Goal: Task Accomplishment & Management: Manage account settings

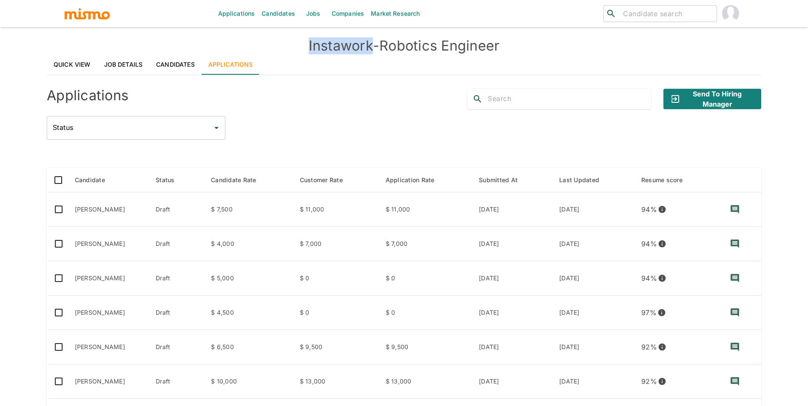
drag, startPoint x: 301, startPoint y: 48, endPoint x: 368, endPoint y: 45, distance: 67.2
click at [368, 45] on h4 "Instawork - Robotics Engineer" at bounding box center [404, 45] width 714 height 17
copy h4 "Instawork"
click at [83, 68] on link "Quick View" at bounding box center [72, 64] width 51 height 20
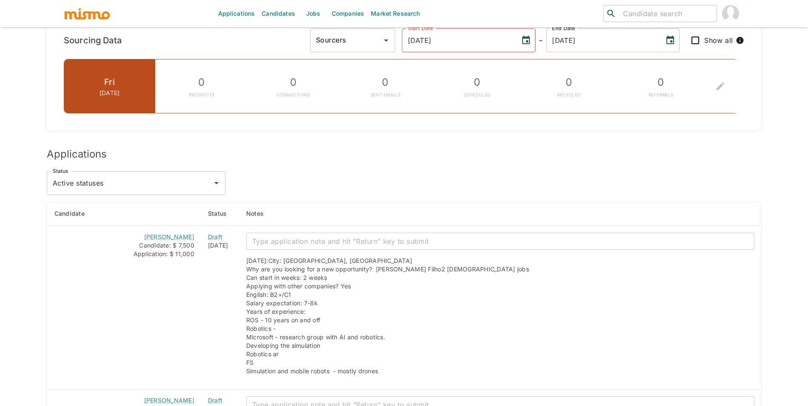
scroll to position [619, 0]
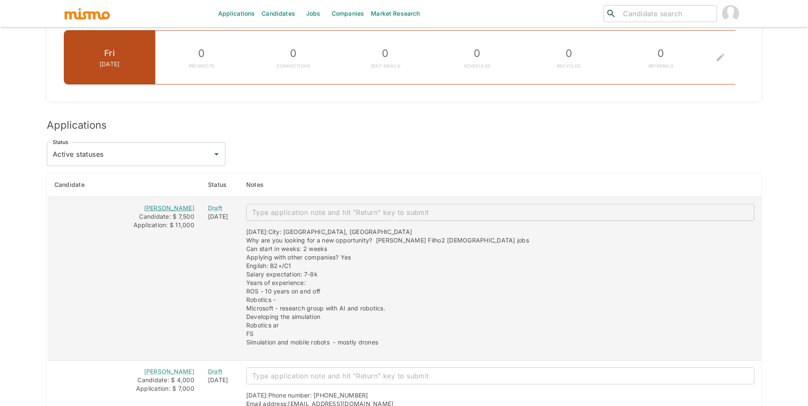
click at [187, 210] on link "Edson Filho" at bounding box center [169, 207] width 50 height 7
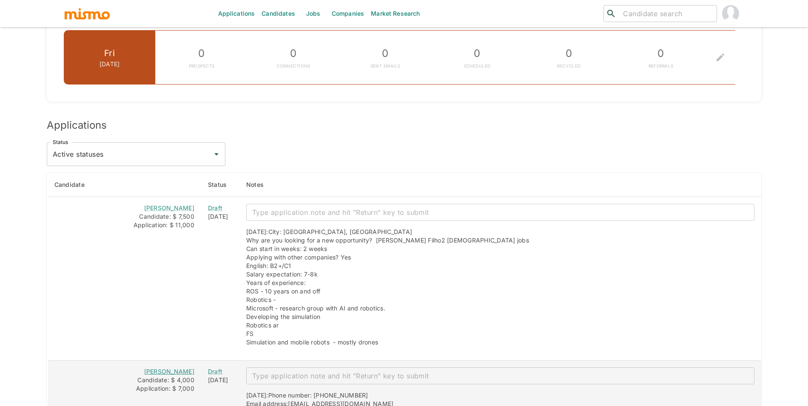
click at [186, 372] on link "Fabio Ugalde Pereira" at bounding box center [169, 371] width 50 height 7
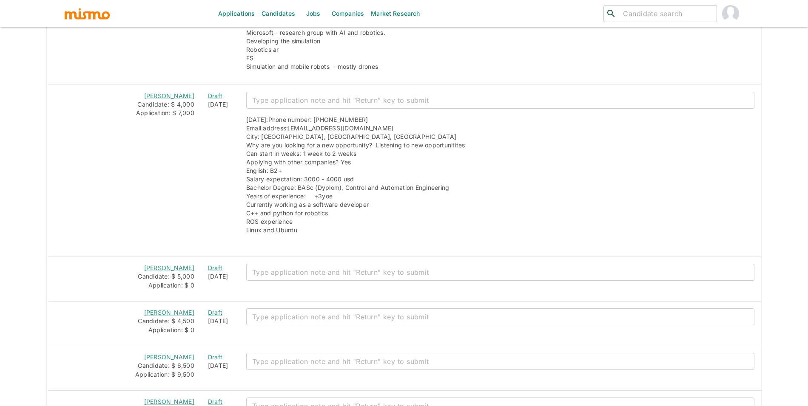
scroll to position [917, 0]
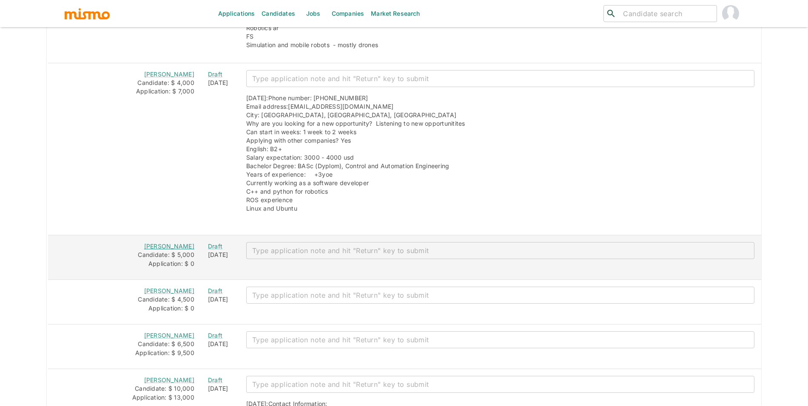
click at [183, 250] on link "Andres Rivas" at bounding box center [169, 246] width 50 height 7
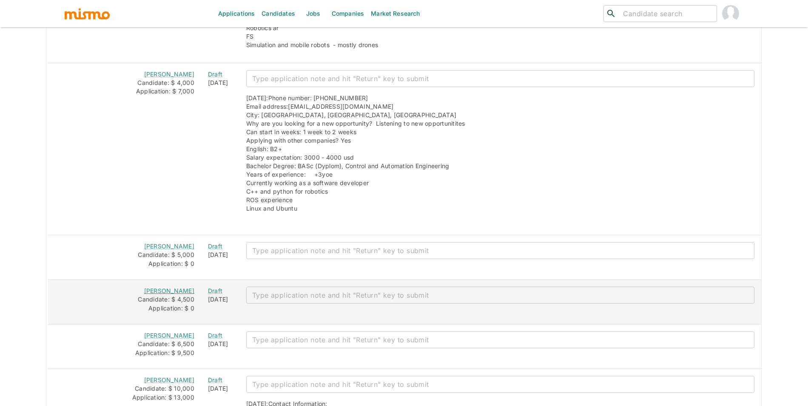
click at [190, 292] on link "Pedro Alcantara" at bounding box center [169, 290] width 50 height 7
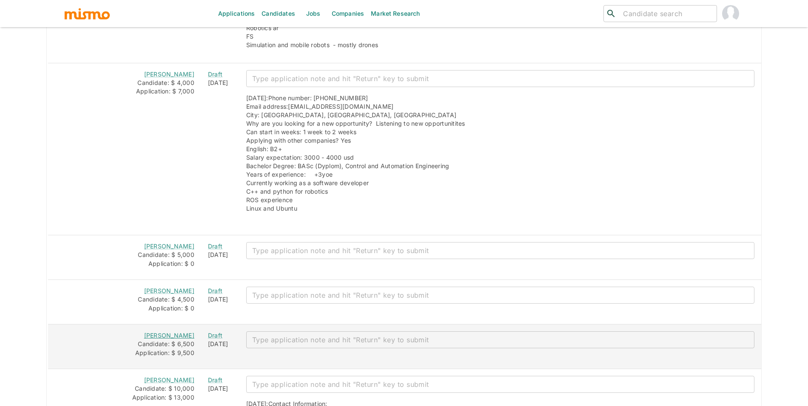
click at [188, 338] on link "Eloy Briceño" at bounding box center [169, 335] width 50 height 7
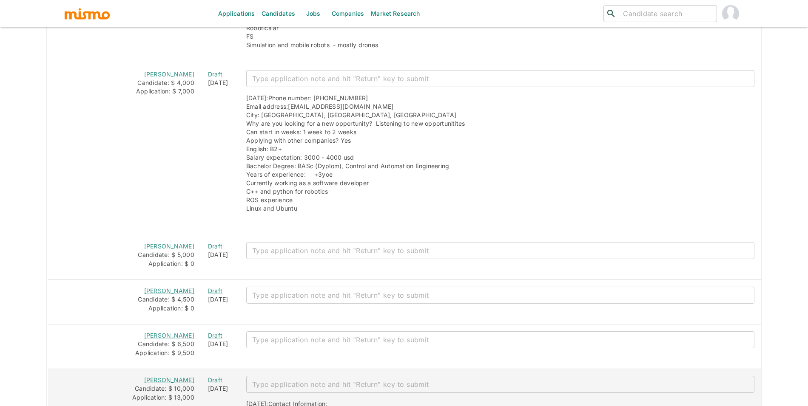
click at [161, 383] on link "Rogerio Fonteles" at bounding box center [169, 380] width 50 height 7
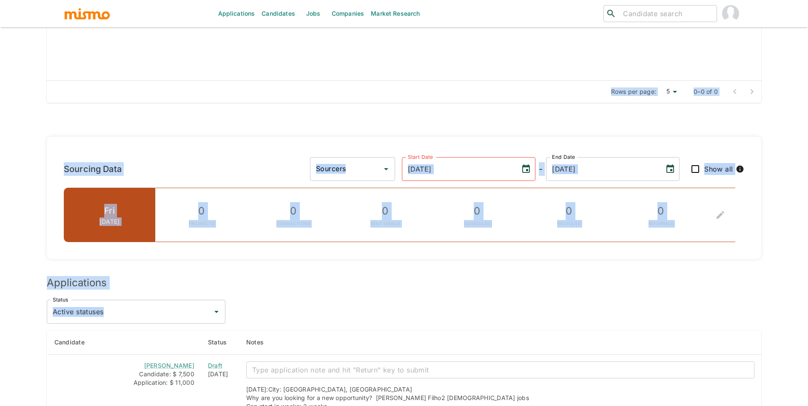
scroll to position [0, 0]
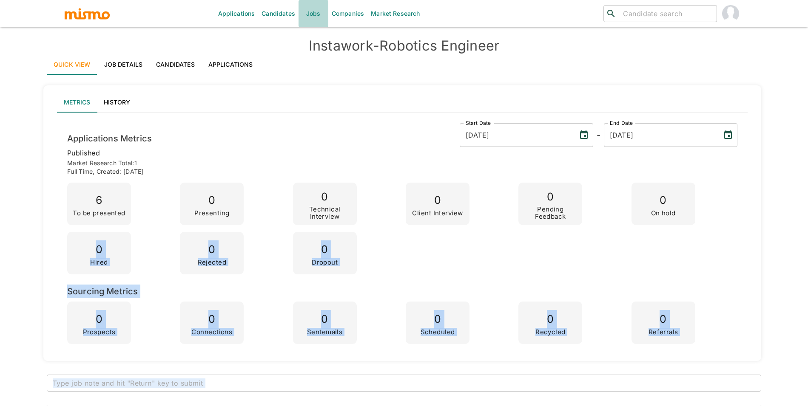
click at [317, 13] on link "Jobs" at bounding box center [313, 13] width 30 height 27
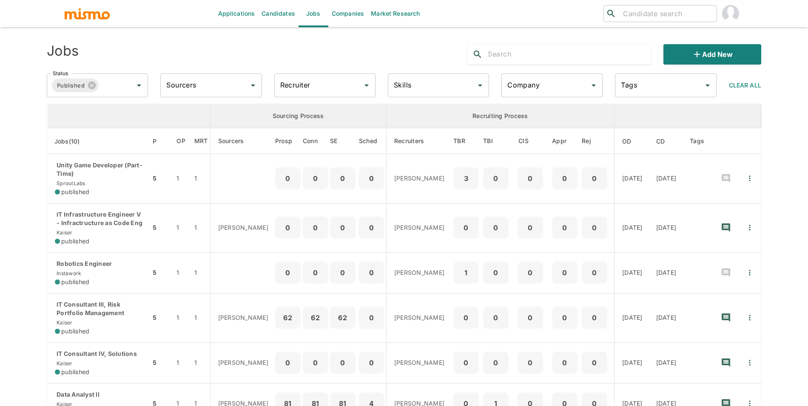
click at [504, 83] on div "Company" at bounding box center [551, 86] width 101 height 24
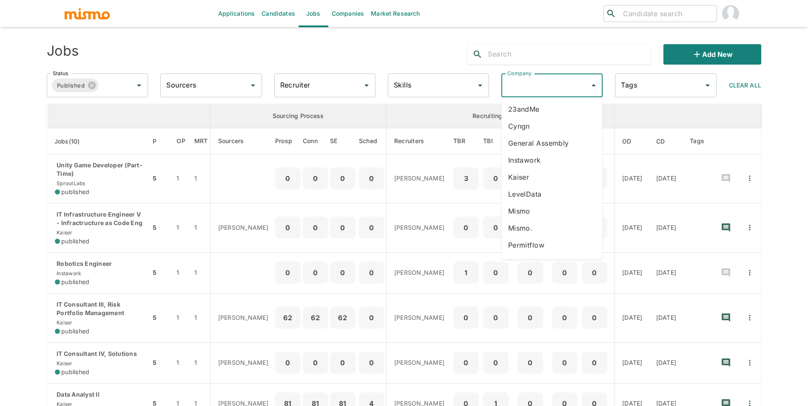
click at [210, 80] on input "Sourcers" at bounding box center [204, 85] width 81 height 16
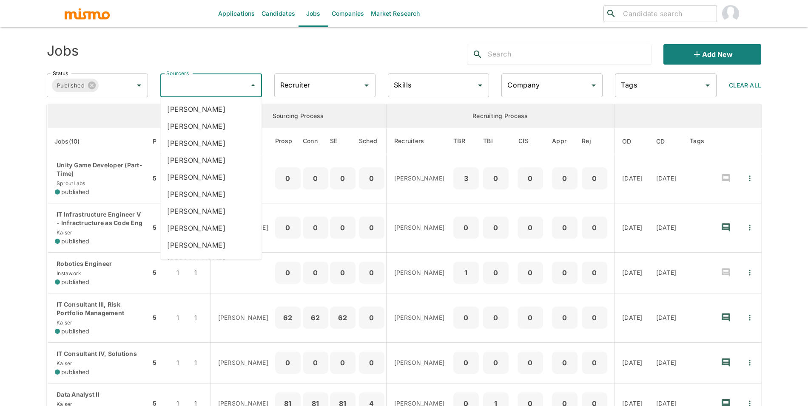
click at [300, 77] on div "Recruiter Recruiter" at bounding box center [324, 86] width 101 height 24
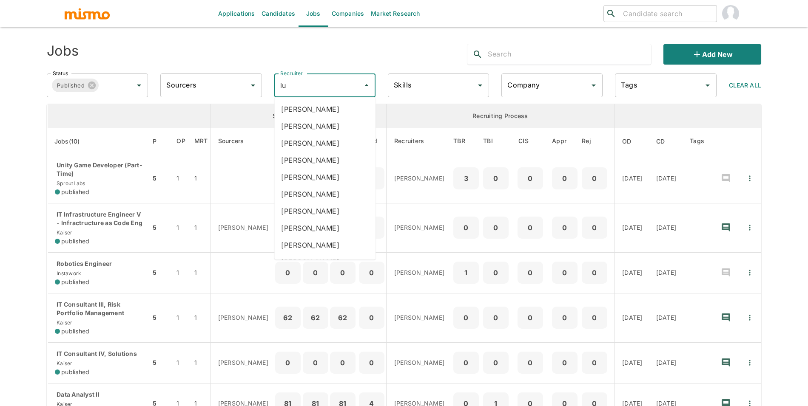
type input "luj"
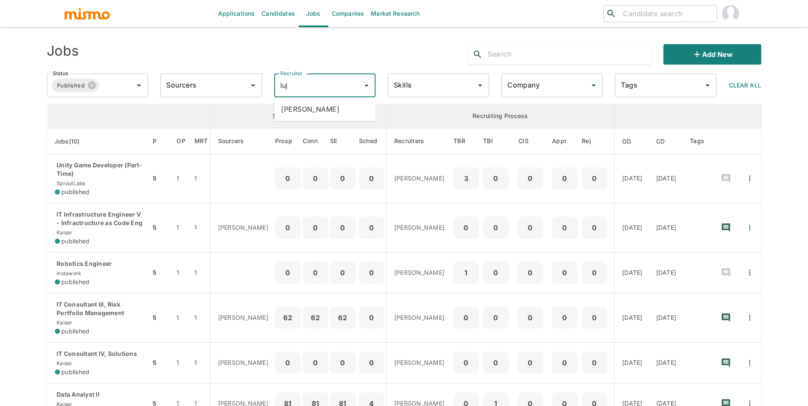
click at [341, 116] on li "Maria Lujan Ciommo" at bounding box center [324, 109] width 101 height 17
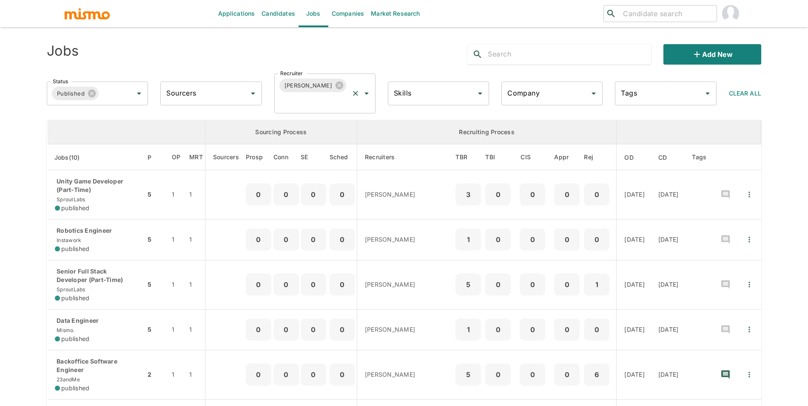
click at [353, 109] on div "Maria Lujan Ciommo Recruiter" at bounding box center [324, 94] width 101 height 40
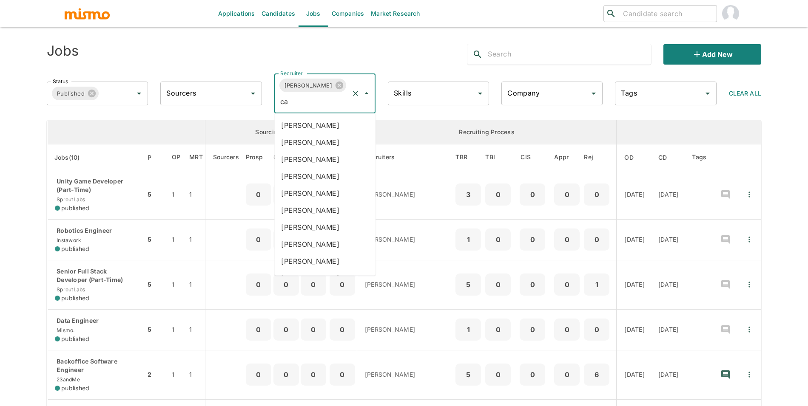
type input "car"
click at [329, 179] on li "Carmen Vilachá" at bounding box center [324, 176] width 101 height 17
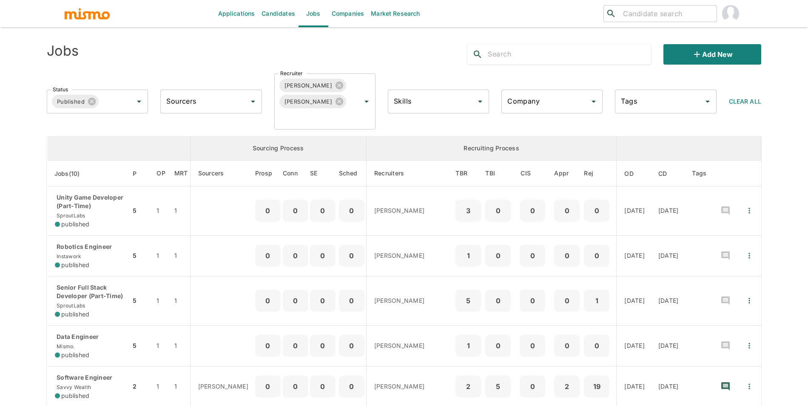
click at [803, 97] on div "Applications Candidates Jobs Companies Market Research ​ ​ Jobs Add new Status …" at bounding box center [404, 213] width 808 height 427
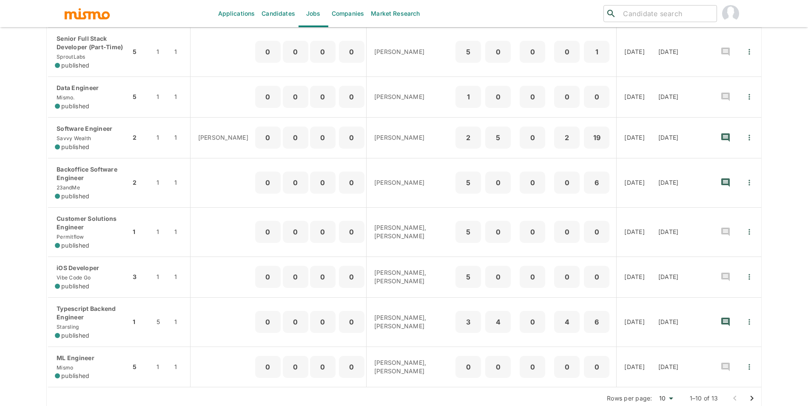
scroll to position [264, 0]
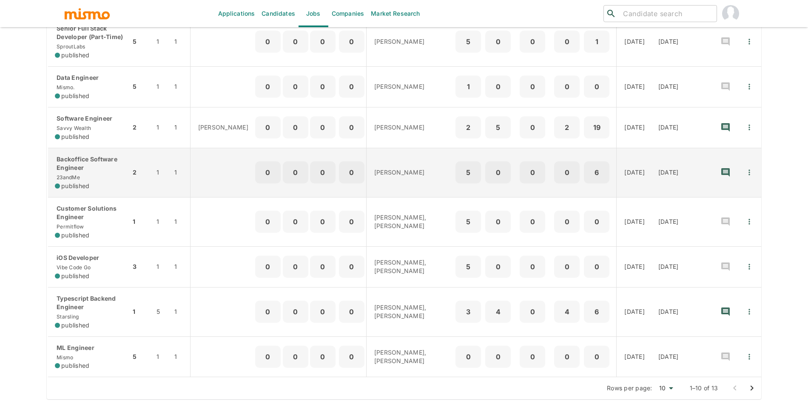
click at [102, 190] on div "Backoffice Software Engineer 23andMe published" at bounding box center [89, 172] width 69 height 35
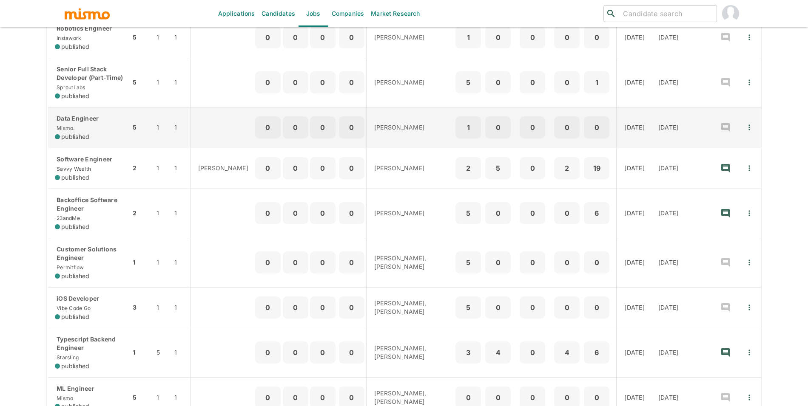
scroll to position [279, 0]
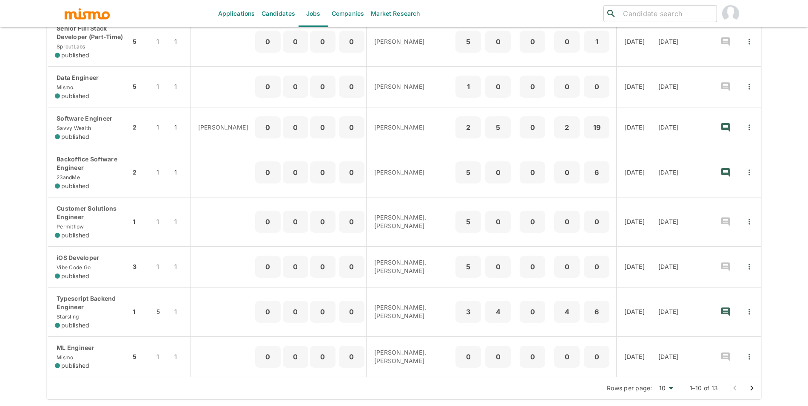
click at [754, 393] on icon "Go to next page" at bounding box center [751, 388] width 10 height 10
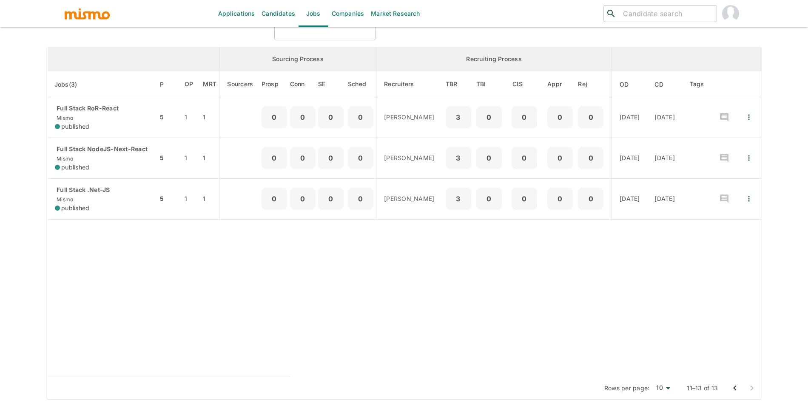
scroll to position [99, 0]
click at [732, 393] on icon "Go to previous page" at bounding box center [734, 388] width 10 height 10
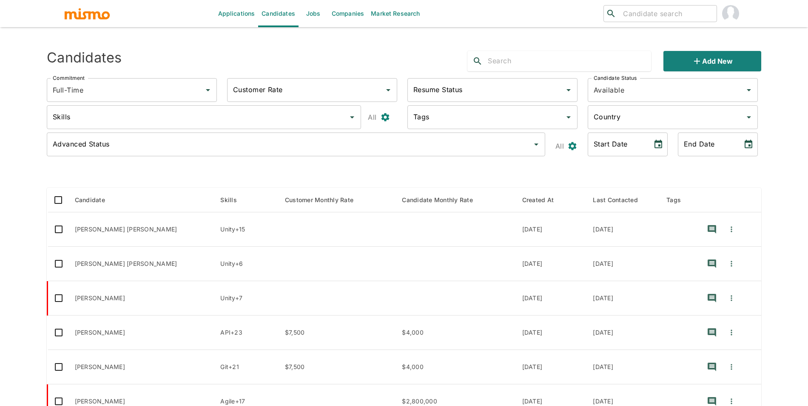
click at [317, 16] on link "Jobs" at bounding box center [313, 13] width 30 height 27
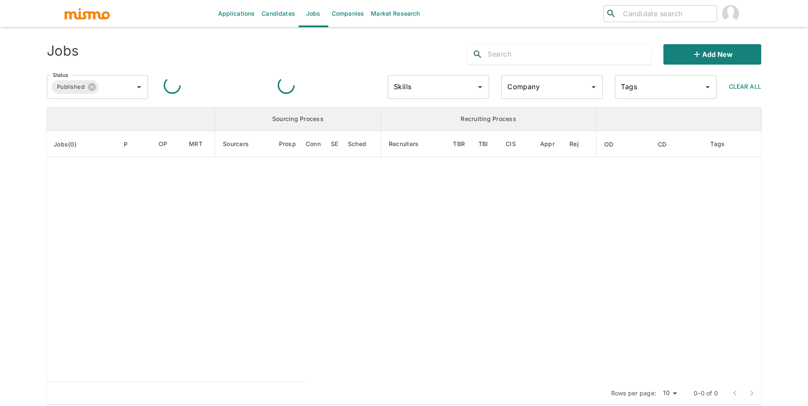
click at [558, 90] on input "Company" at bounding box center [545, 87] width 81 height 16
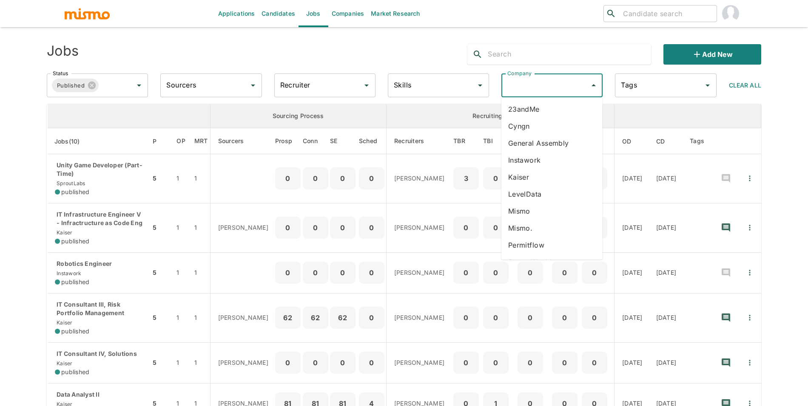
click at [550, 86] on input "Company" at bounding box center [545, 85] width 81 height 16
click at [576, 180] on li "SproutLabs" at bounding box center [551, 180] width 101 height 17
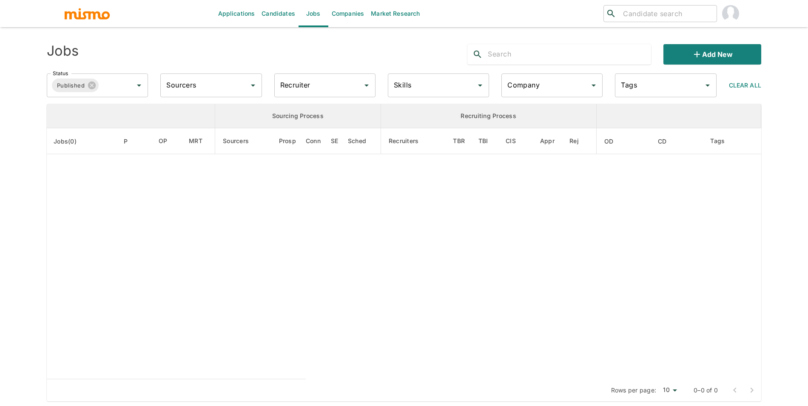
type input "SproutLabs"
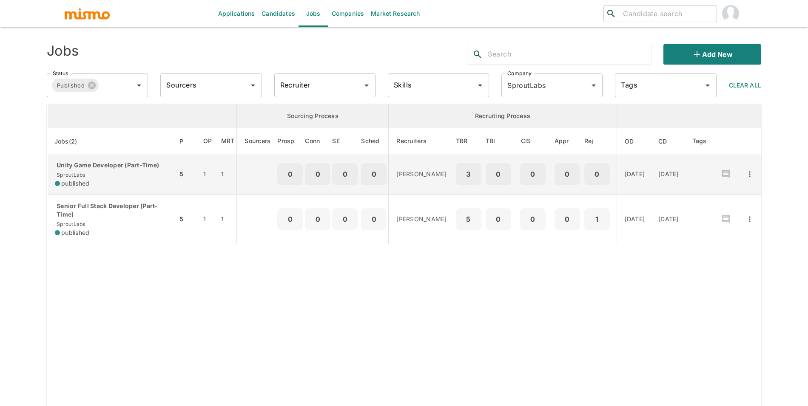
click at [139, 181] on div "Unity Game Developer (Part-Time) SproutLabs published" at bounding box center [113, 174] width 116 height 27
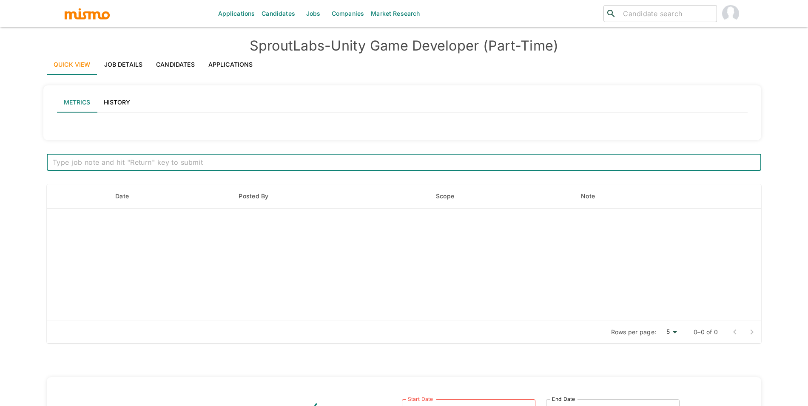
drag, startPoint x: 258, startPoint y: 59, endPoint x: 236, endPoint y: 64, distance: 21.8
click at [257, 59] on link "Applications" at bounding box center [230, 64] width 58 height 20
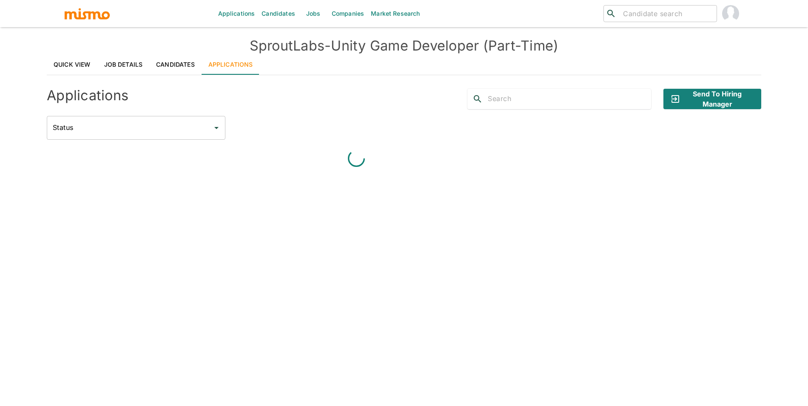
click at [236, 64] on link "Applications" at bounding box center [230, 64] width 58 height 20
click at [705, 96] on button "Send to Hiring Manager" at bounding box center [712, 99] width 98 height 20
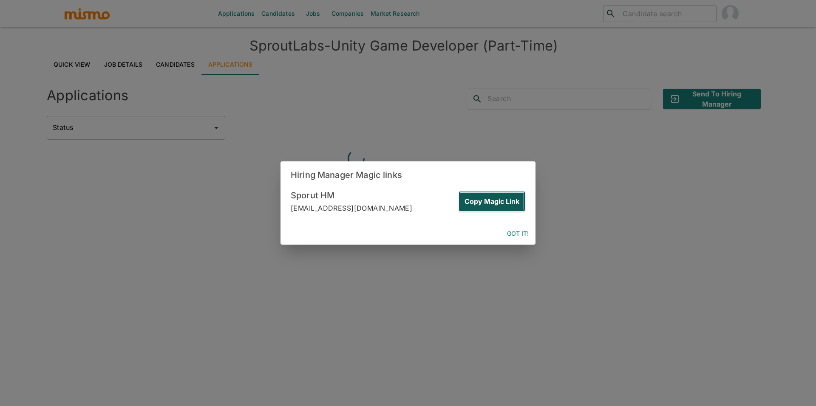
click at [512, 199] on button "Copy Magic Link" at bounding box center [492, 201] width 67 height 20
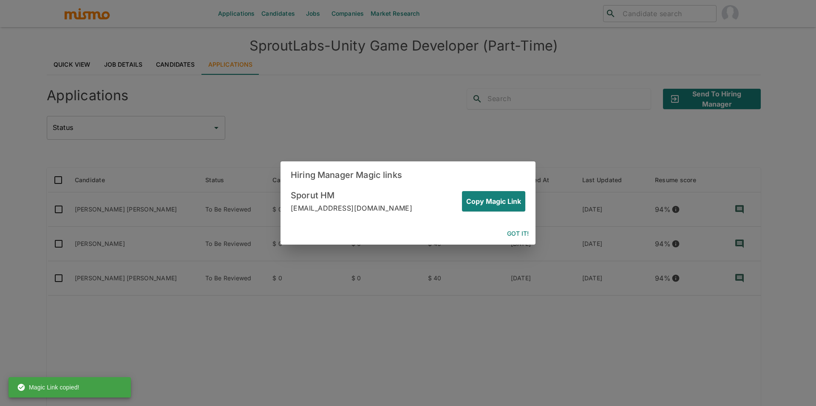
click at [475, 190] on div "Copy Magic Link" at bounding box center [490, 197] width 70 height 27
click at [510, 190] on div "Copy Magic Link" at bounding box center [490, 197] width 70 height 27
click at [508, 198] on button "Copy Magic Link" at bounding box center [492, 201] width 67 height 20
click at [515, 237] on button "Got it!" at bounding box center [518, 234] width 28 height 16
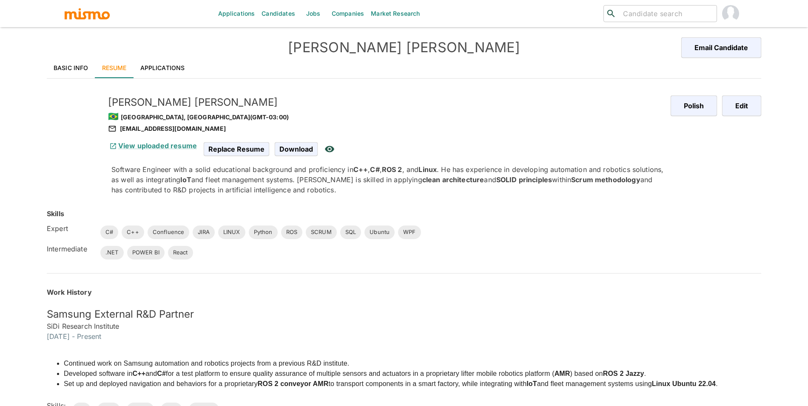
click at [69, 69] on link "Basic Info" at bounding box center [71, 68] width 48 height 20
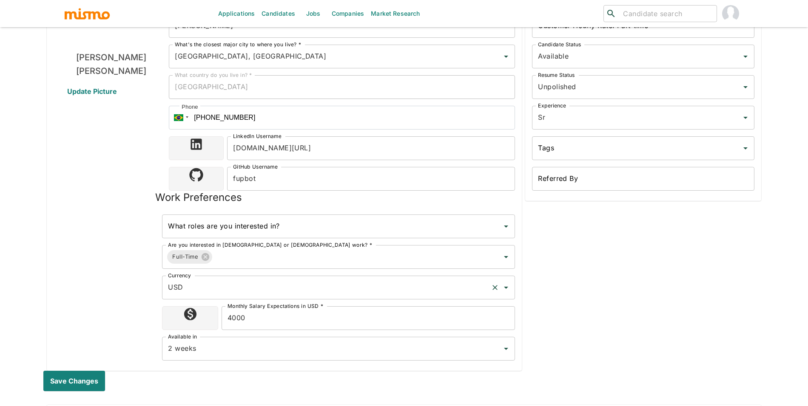
scroll to position [152, 0]
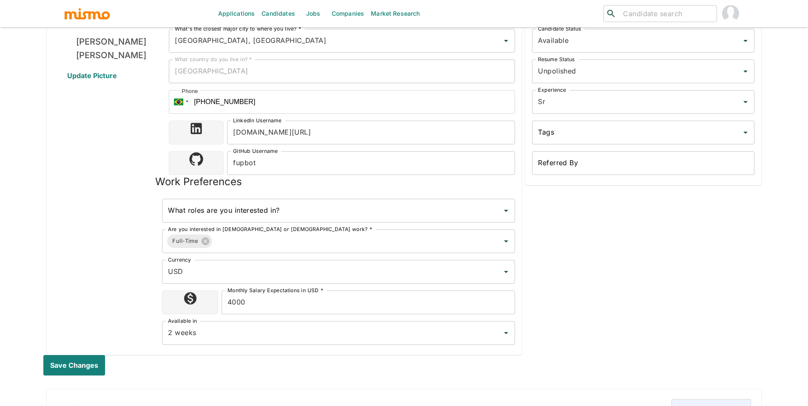
click at [290, 297] on input "4000" at bounding box center [367, 303] width 293 height 24
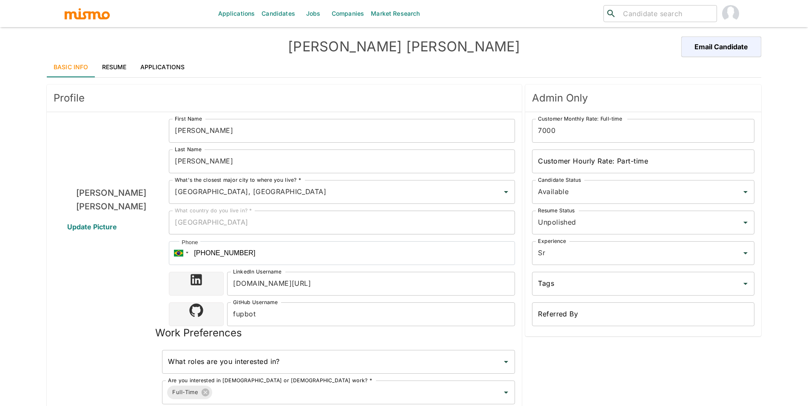
scroll to position [0, 0]
type input "3500"
click at [583, 137] on input "7000" at bounding box center [643, 132] width 222 height 24
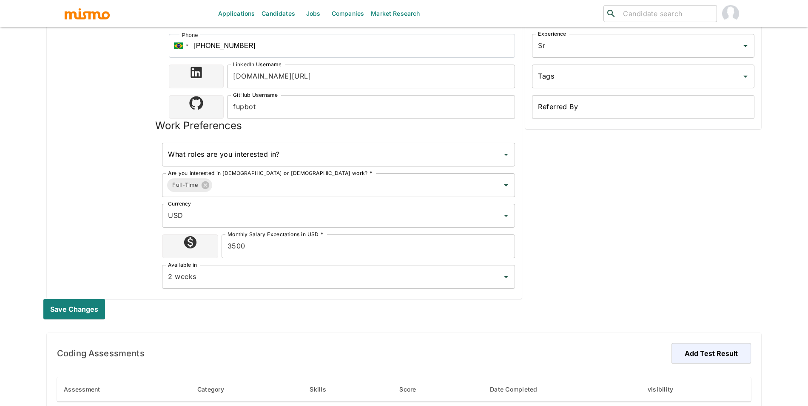
scroll to position [213, 0]
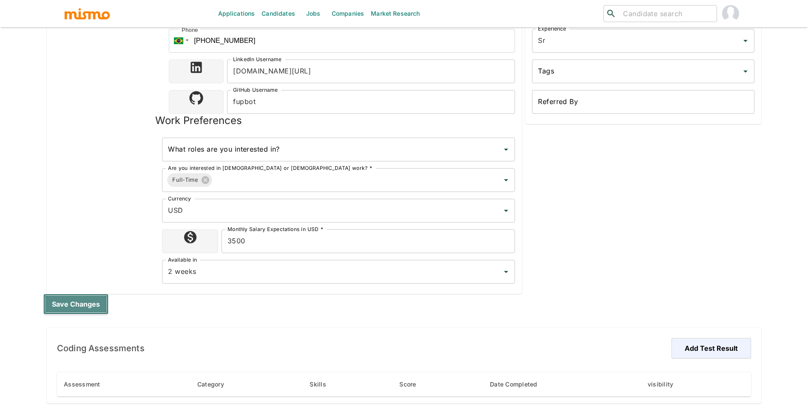
click at [80, 300] on button "Save changes" at bounding box center [75, 304] width 65 height 20
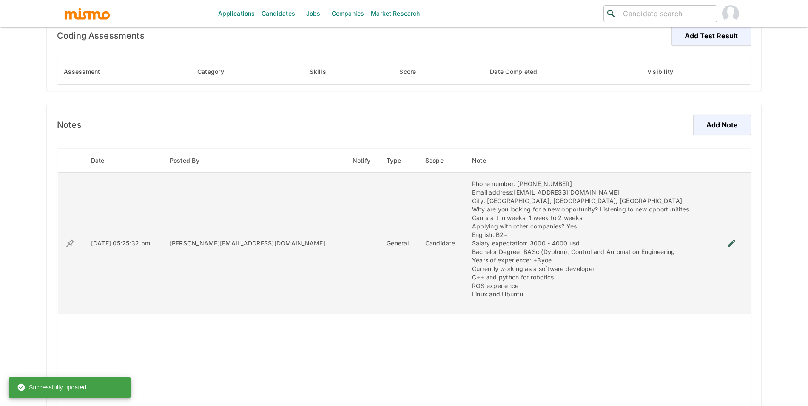
scroll to position [517, 0]
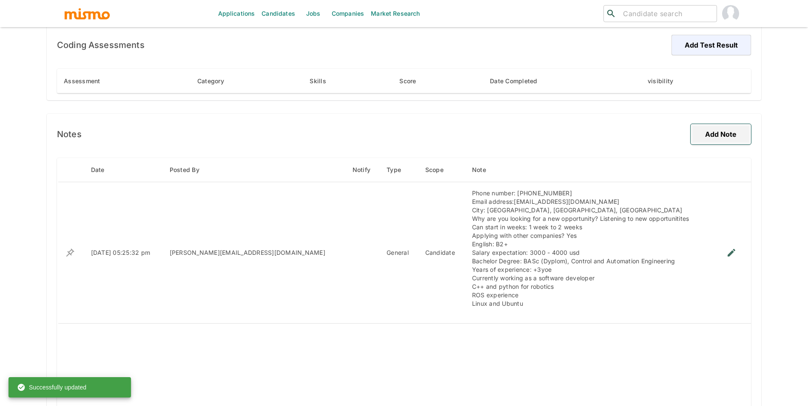
click at [704, 137] on button "Add Note" at bounding box center [720, 134] width 60 height 20
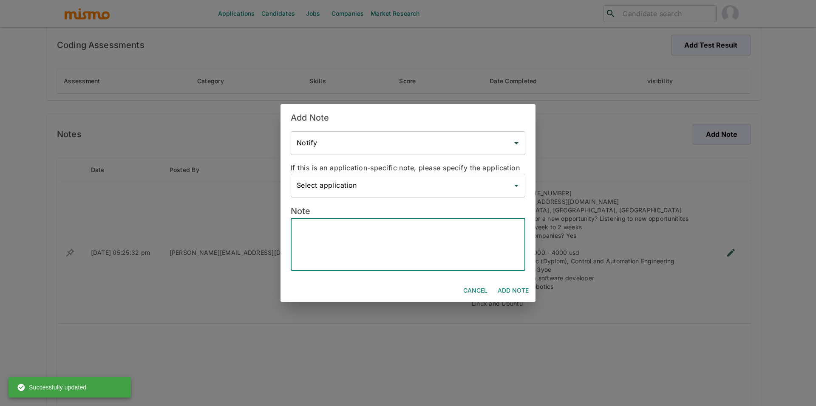
click at [424, 229] on textarea at bounding box center [408, 244] width 223 height 39
type textarea "3500 now"
click at [512, 285] on button "Add Note" at bounding box center [513, 291] width 38 height 16
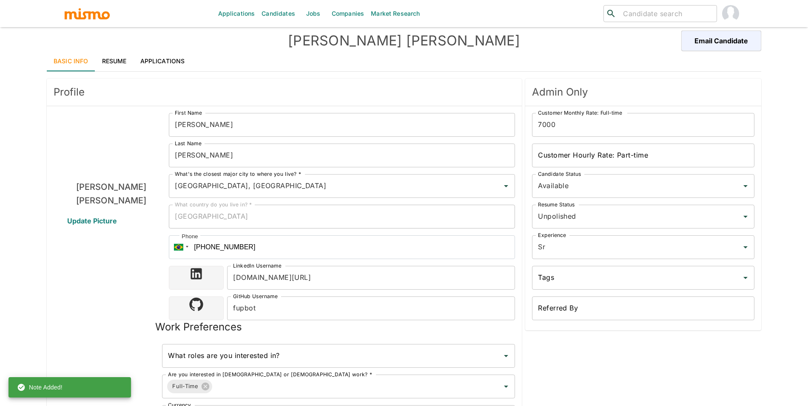
scroll to position [0, 0]
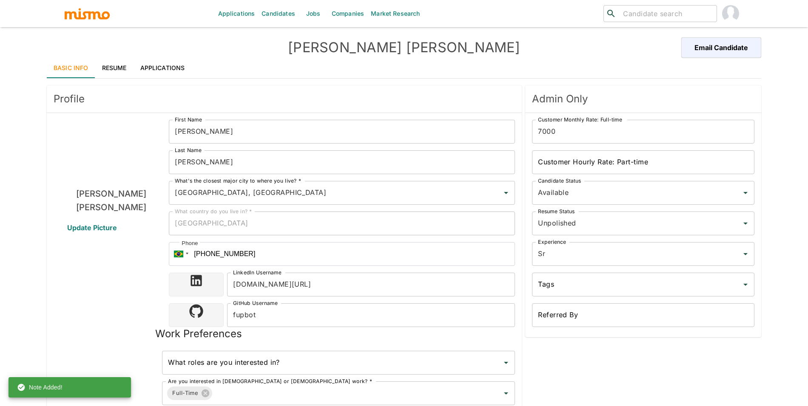
click at [171, 65] on link "Applications" at bounding box center [162, 68] width 58 height 20
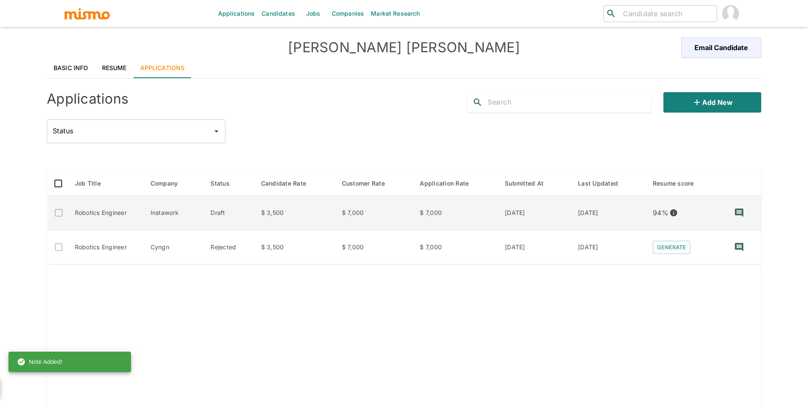
click at [635, 218] on td "[DATE]" at bounding box center [608, 213] width 74 height 34
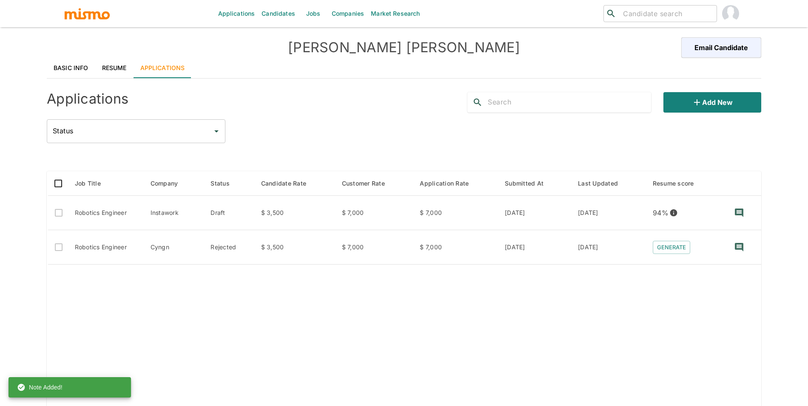
click at [98, 65] on link "Resume" at bounding box center [114, 68] width 38 height 20
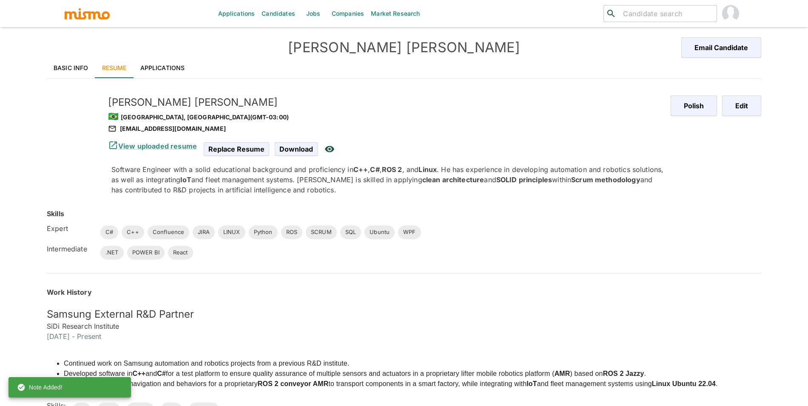
click at [157, 107] on h5 "Fabio Ugalde Pereira" at bounding box center [386, 103] width 556 height 14
copy h5 "Fabio Ugalde Pereira"
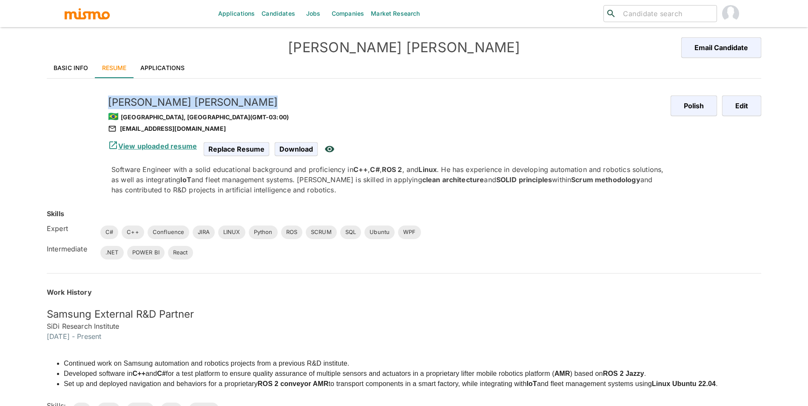
click at [146, 147] on link "View uploaded resume" at bounding box center [152, 146] width 89 height 9
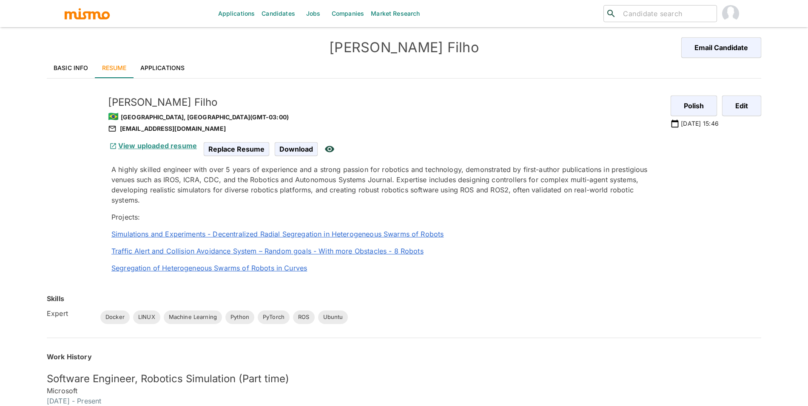
click at [159, 144] on link "View uploaded resume" at bounding box center [152, 146] width 89 height 9
drag, startPoint x: 143, startPoint y: 102, endPoint x: 104, endPoint y: 100, distance: 39.6
click at [99, 102] on div "Edson Filho 🇧🇷 Sao Paulo, Brazil (GMT-03:00) edsonbffilho@gmail.com View upload…" at bounding box center [374, 177] width 566 height 205
copy h5 "Edson Filho"
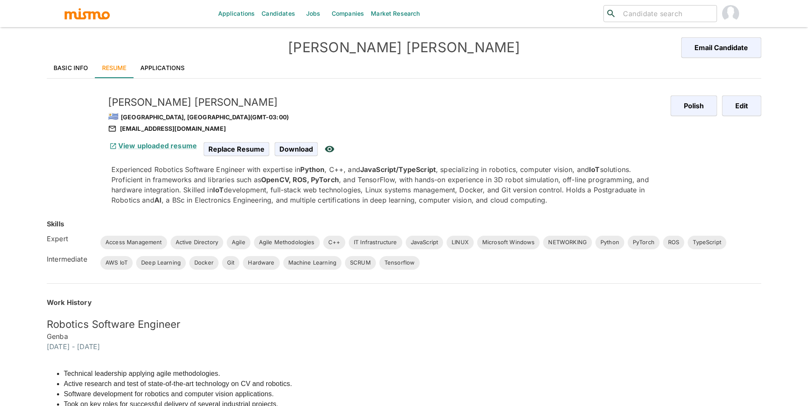
click at [143, 105] on h5 "[PERSON_NAME]" at bounding box center [386, 103] width 556 height 14
copy h5 "[PERSON_NAME]"
click at [156, 150] on link "View uploaded resume" at bounding box center [152, 146] width 89 height 9
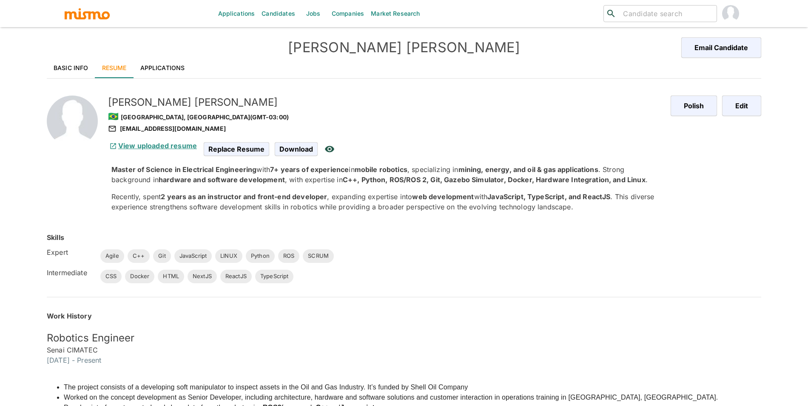
click at [162, 148] on link "View uploaded resume" at bounding box center [152, 146] width 89 height 9
click at [176, 99] on h5 "[PERSON_NAME]" at bounding box center [386, 103] width 556 height 14
copy h5 "Pedro Alcantara"
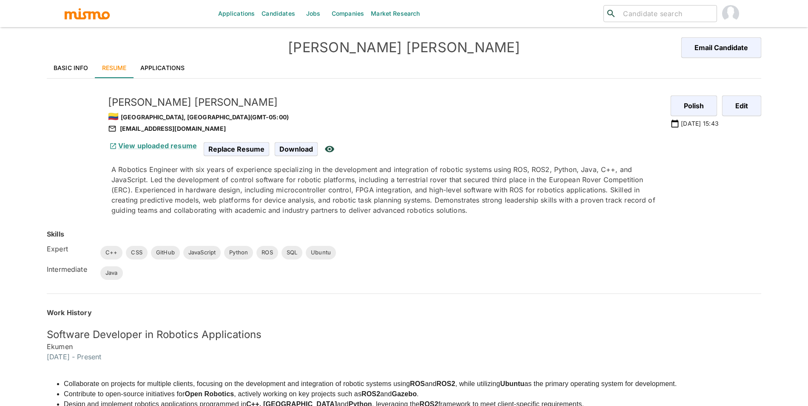
click at [145, 94] on div "[PERSON_NAME] 🇨🇴 [GEOGRAPHIC_DATA], [GEOGRAPHIC_DATA] (GMT-05:00) [EMAIL_ADDRES…" at bounding box center [384, 111] width 559 height 45
click at [146, 100] on h5 "[PERSON_NAME]" at bounding box center [386, 103] width 556 height 14
click at [146, 100] on h5 "Eloy Briceño" at bounding box center [386, 103] width 556 height 14
copy h5 "Eloy Briceño"
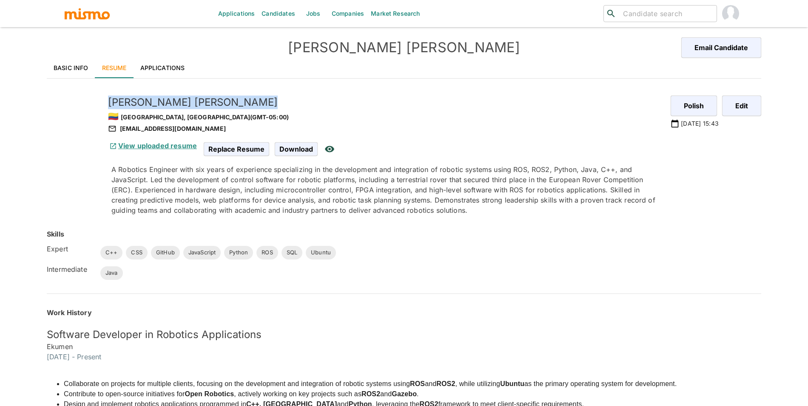
click at [156, 147] on link "View uploaded resume" at bounding box center [152, 146] width 89 height 9
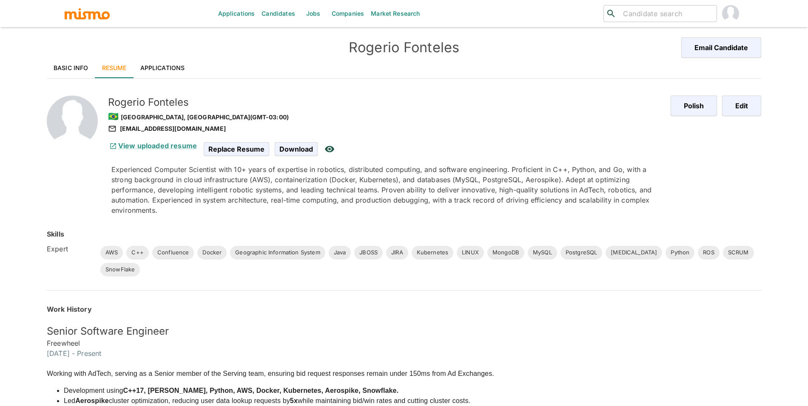
click at [171, 102] on h5 "[PERSON_NAME]" at bounding box center [386, 103] width 556 height 14
copy h5 "[PERSON_NAME]"
click at [177, 148] on link "View uploaded resume" at bounding box center [152, 146] width 89 height 9
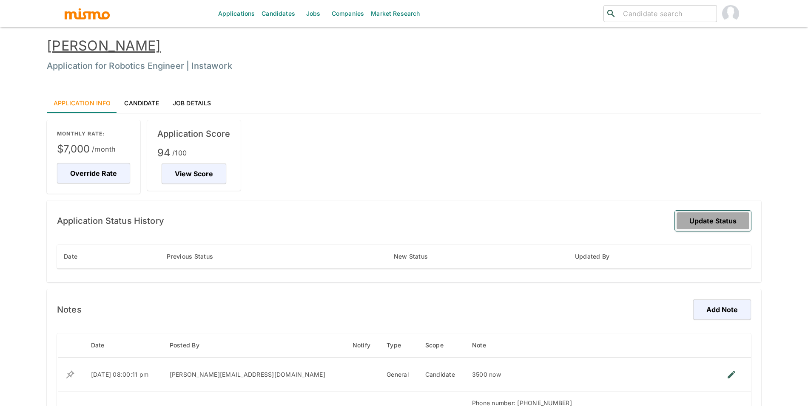
click at [709, 214] on button "Update Status" at bounding box center [713, 221] width 76 height 20
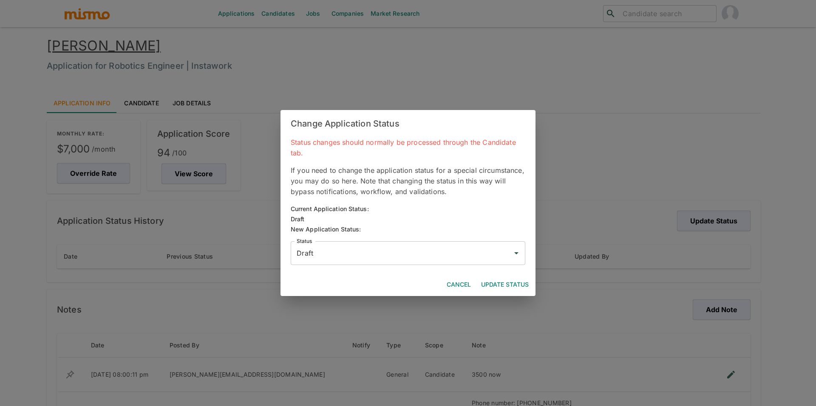
click at [434, 254] on input "Draft" at bounding box center [402, 253] width 214 height 16
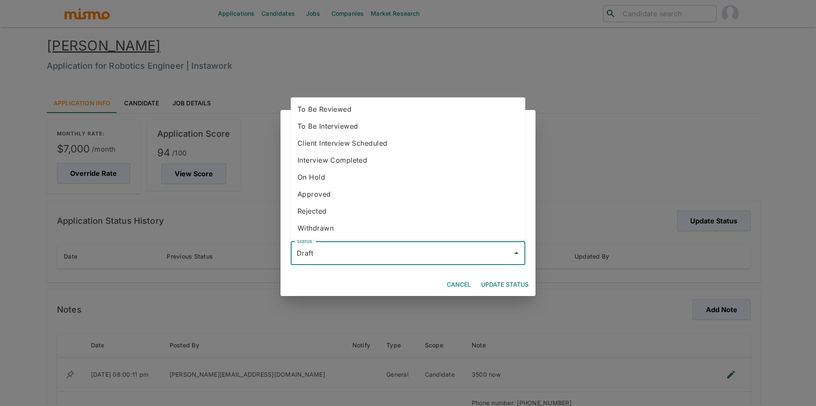
click at [410, 105] on li "To Be Reviewed" at bounding box center [408, 109] width 235 height 17
type input "To Be Reviewed"
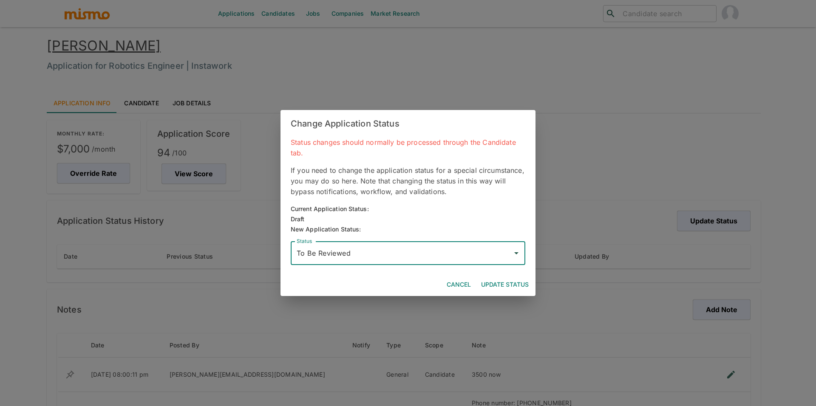
click at [512, 280] on button "Update Status" at bounding box center [505, 285] width 54 height 16
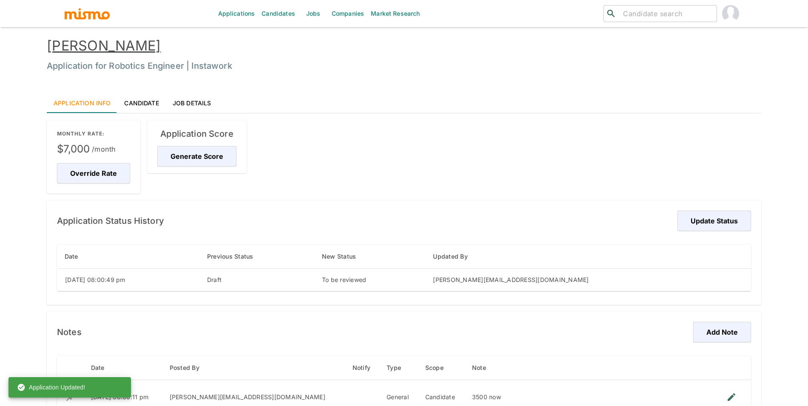
drag, startPoint x: 214, startPoint y: 47, endPoint x: 47, endPoint y: 49, distance: 167.5
click at [47, 49] on h4 "Fabio Ugalde Pereira" at bounding box center [404, 45] width 714 height 17
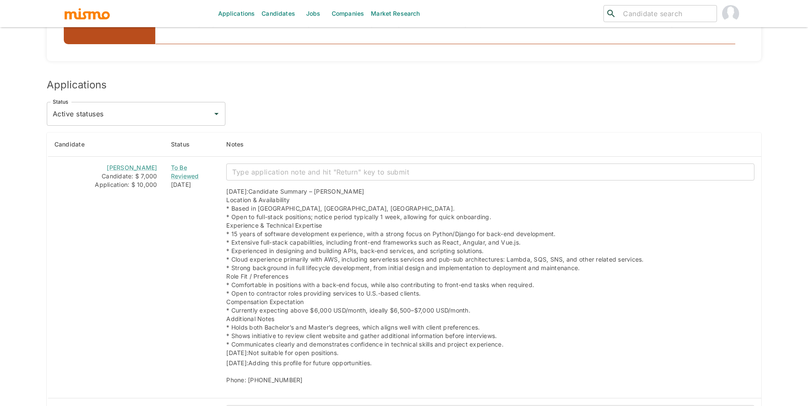
scroll to position [729, 0]
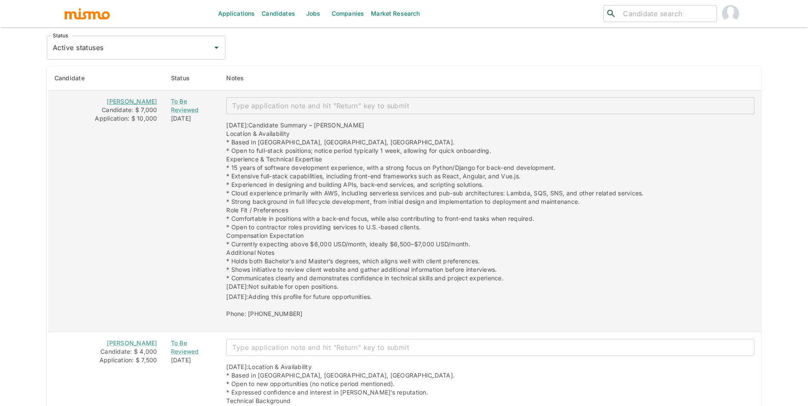
click at [134, 100] on link "Matheus Cardoso" at bounding box center [132, 101] width 50 height 7
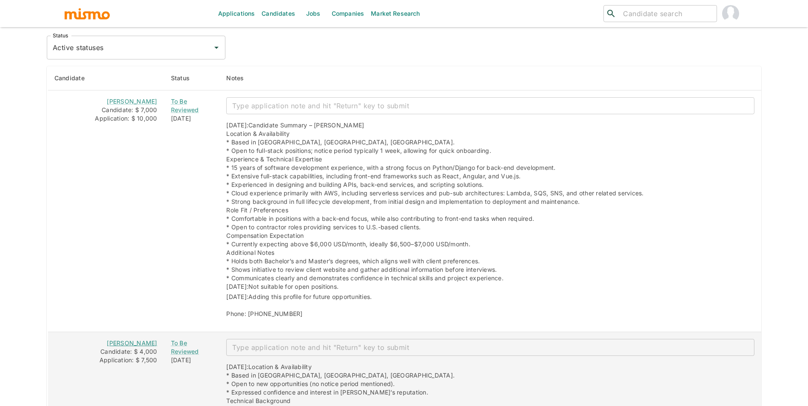
click at [138, 343] on link "Rodrigo Aguiar" at bounding box center [132, 343] width 50 height 7
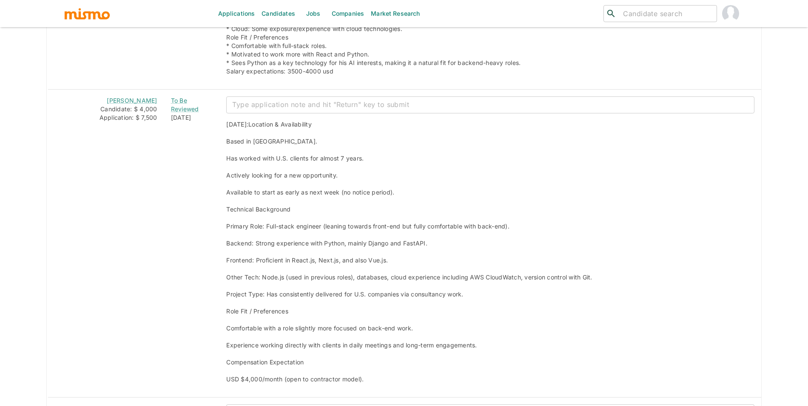
scroll to position [1143, 0]
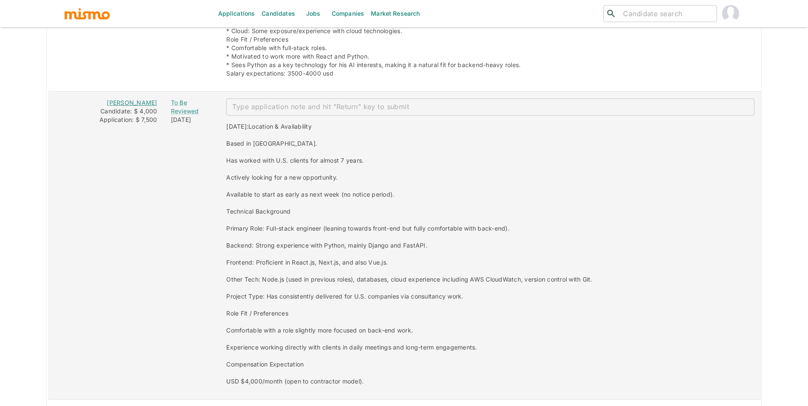
click at [133, 105] on link "THIAGO CORREA" at bounding box center [132, 102] width 50 height 7
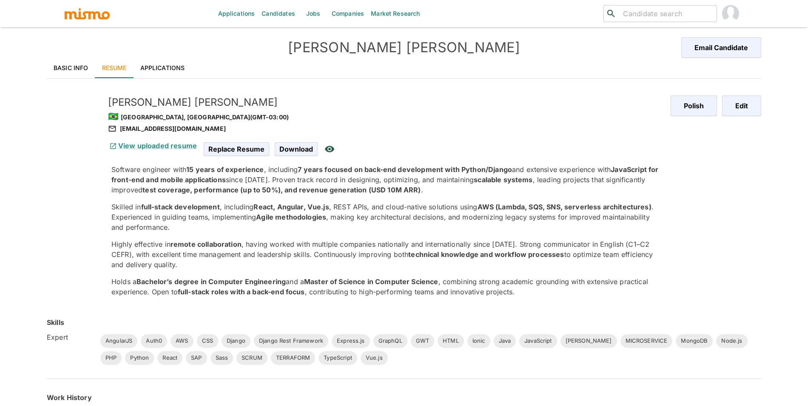
click at [72, 66] on link "Basic Info" at bounding box center [71, 68] width 48 height 20
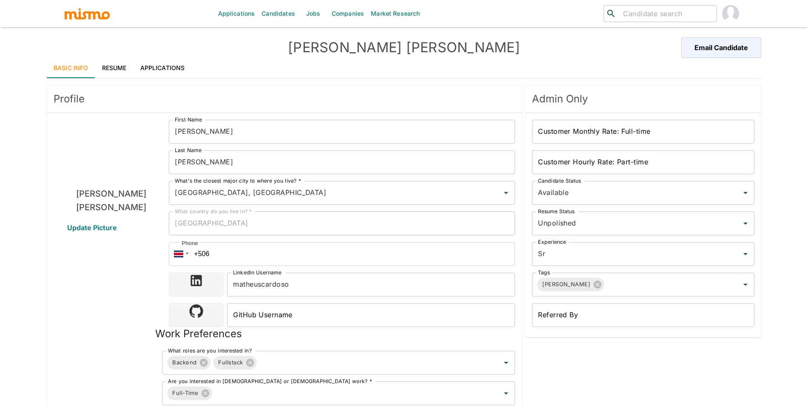
click at [127, 68] on link "Resume" at bounding box center [114, 68] width 38 height 20
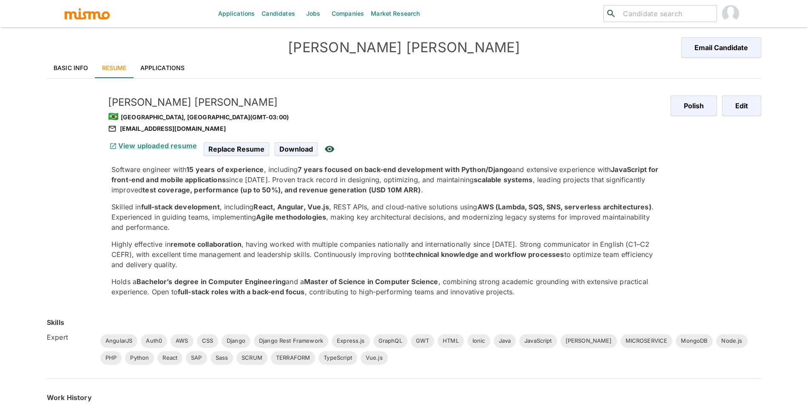
click at [167, 143] on link "View uploaded resume" at bounding box center [152, 146] width 89 height 9
click at [141, 130] on div "matheus.mcas@gmail.com" at bounding box center [386, 129] width 556 height 10
copy div "matheus.mcas@gmail.com"
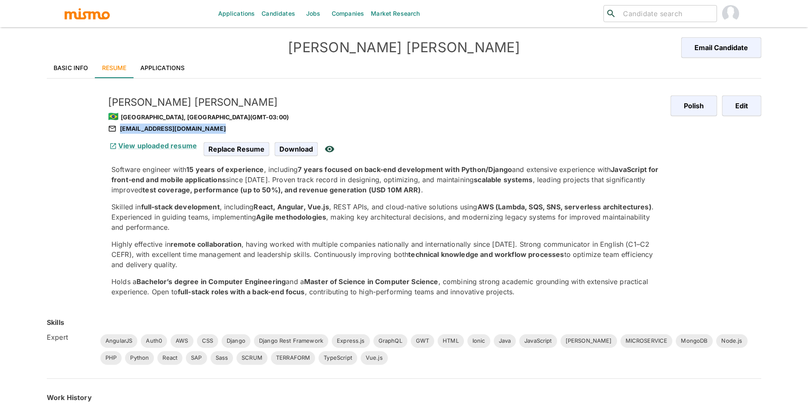
click at [59, 67] on link "Basic Info" at bounding box center [71, 68] width 48 height 20
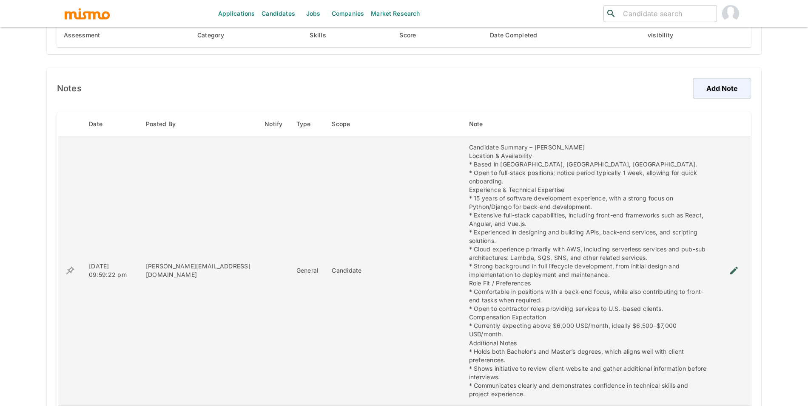
scroll to position [550, 0]
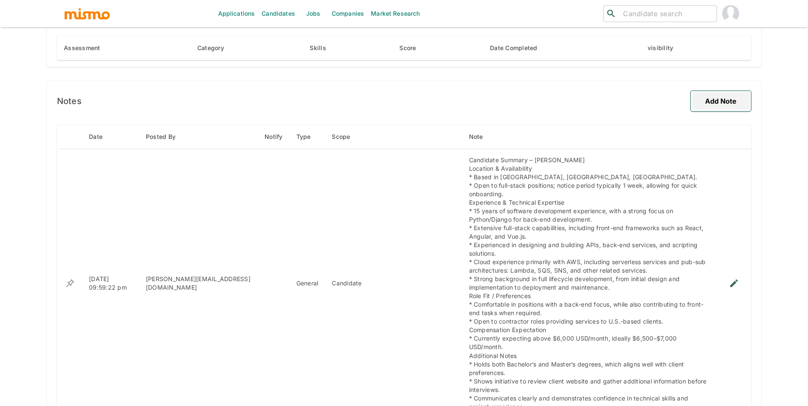
click at [725, 97] on button "Add Note" at bounding box center [720, 101] width 60 height 20
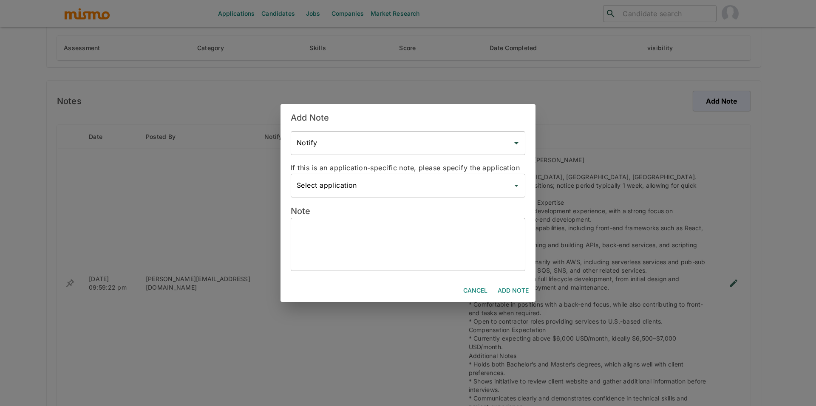
click at [447, 241] on textarea at bounding box center [408, 244] width 223 height 39
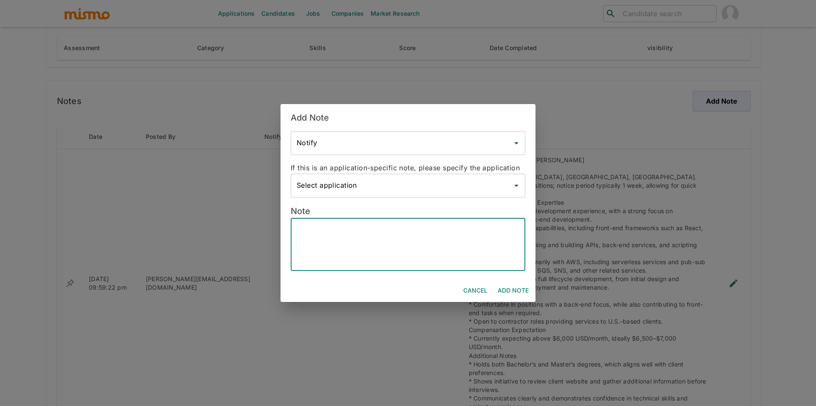
paste textarea "5575991896666"
type textarea "5575991896666"
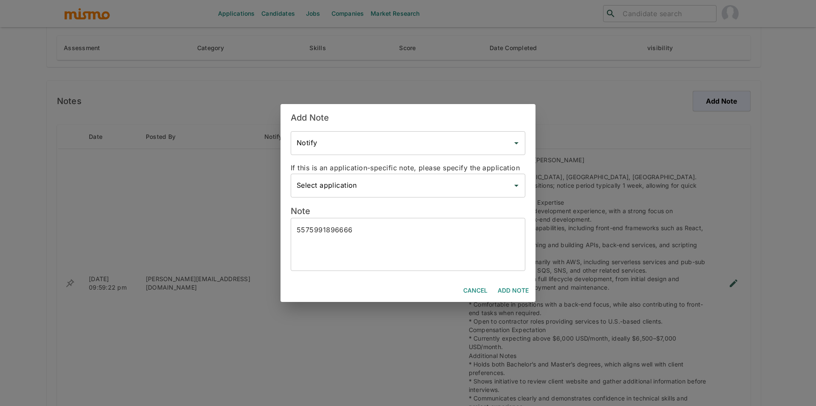
click at [498, 299] on div "Cancel Add Note" at bounding box center [408, 291] width 255 height 23
click at [509, 290] on button "Add Note" at bounding box center [513, 291] width 38 height 16
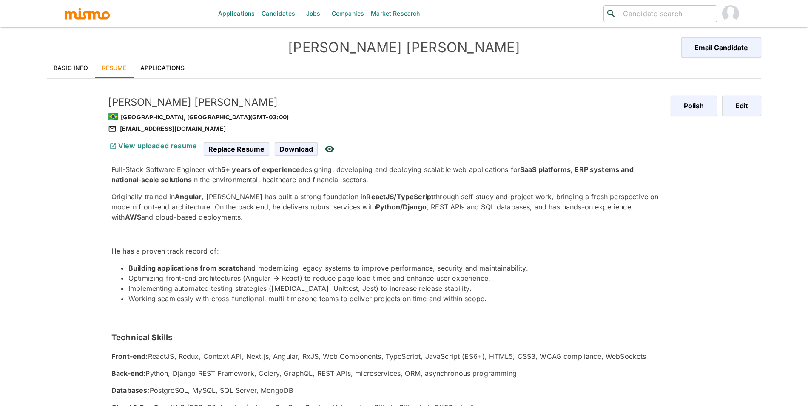
click at [167, 145] on link "View uploaded resume" at bounding box center [152, 146] width 89 height 9
click at [56, 62] on link "Basic Info" at bounding box center [71, 68] width 48 height 20
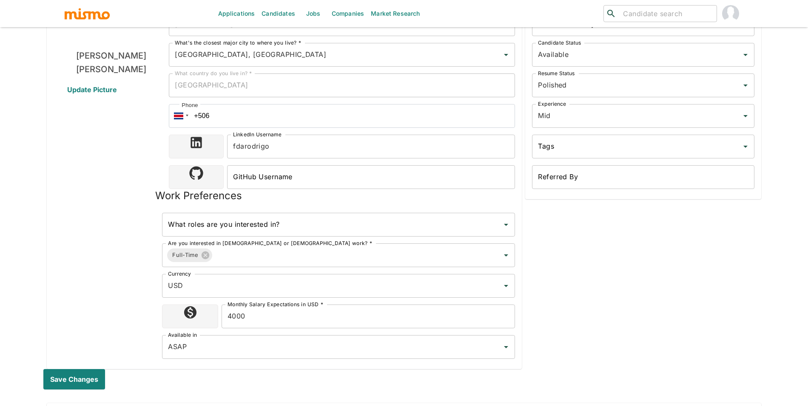
scroll to position [276, 0]
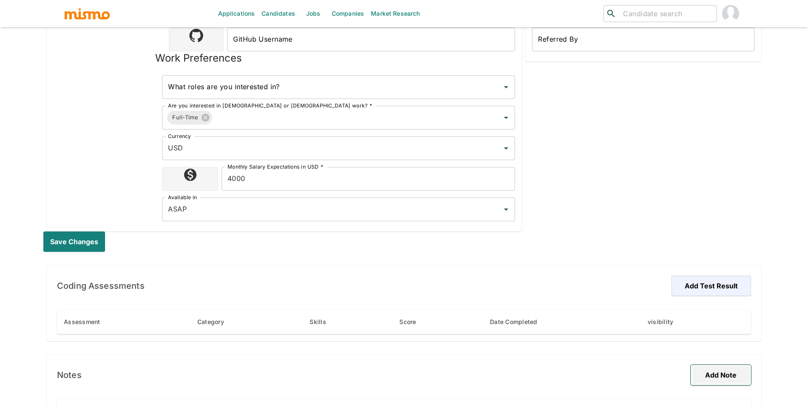
click at [727, 372] on button "Add Note" at bounding box center [720, 375] width 60 height 20
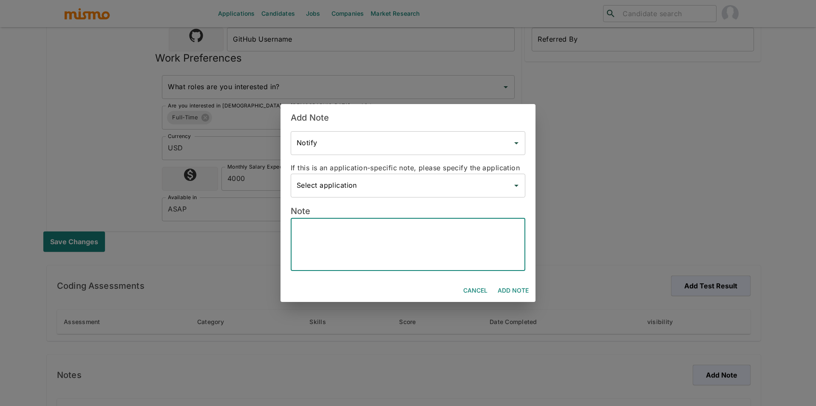
click at [374, 241] on textarea at bounding box center [408, 244] width 223 height 39
paste textarea "[PHONE_NUMBER]"
type textarea "[PHONE_NUMBER]"
click at [512, 295] on button "Add Note" at bounding box center [513, 291] width 38 height 16
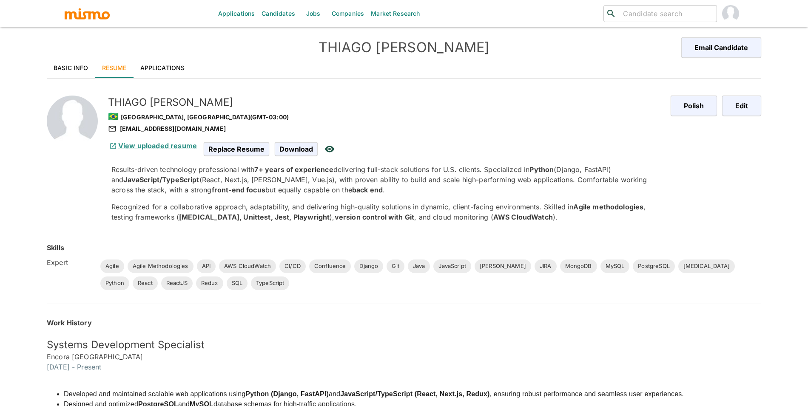
click at [173, 148] on link "View uploaded resume" at bounding box center [152, 146] width 89 height 9
click at [79, 58] on link "Basic Info" at bounding box center [71, 68] width 48 height 20
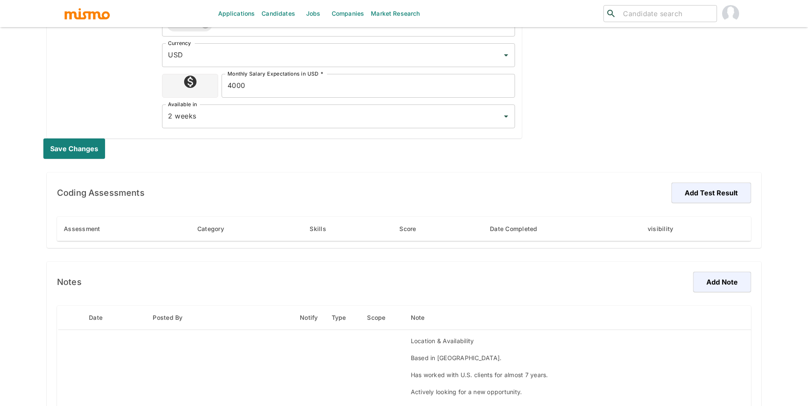
scroll to position [368, 0]
click at [715, 286] on button "Add Note" at bounding box center [720, 283] width 60 height 20
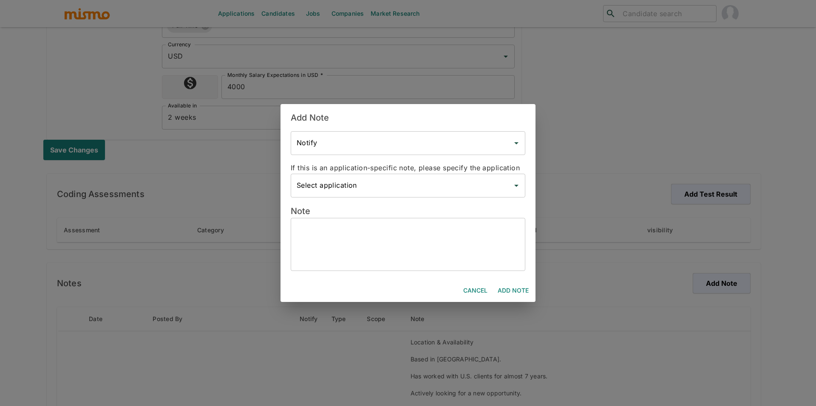
click at [461, 236] on textarea at bounding box center [408, 244] width 223 height 39
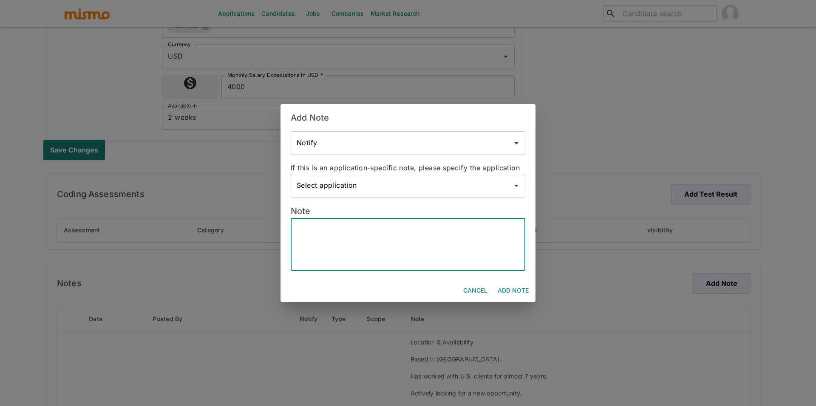
paste textarea "[PHONE_NUMBER] -"
type textarea "[PHONE_NUMBER] -"
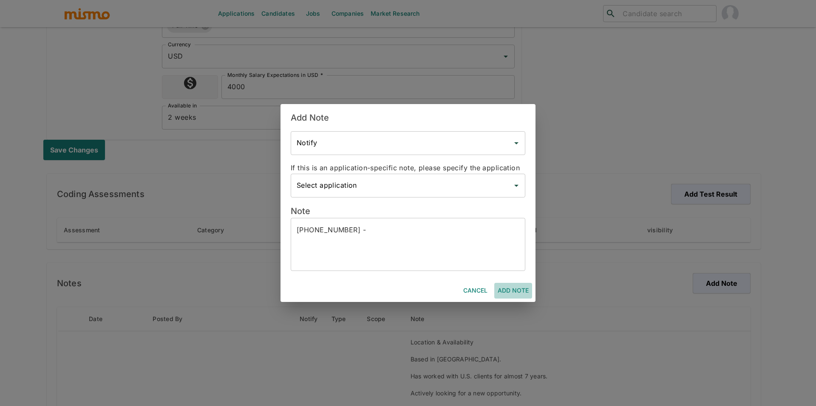
click at [522, 296] on button "Add Note" at bounding box center [513, 291] width 38 height 16
